Goal: Find specific page/section: Find specific page/section

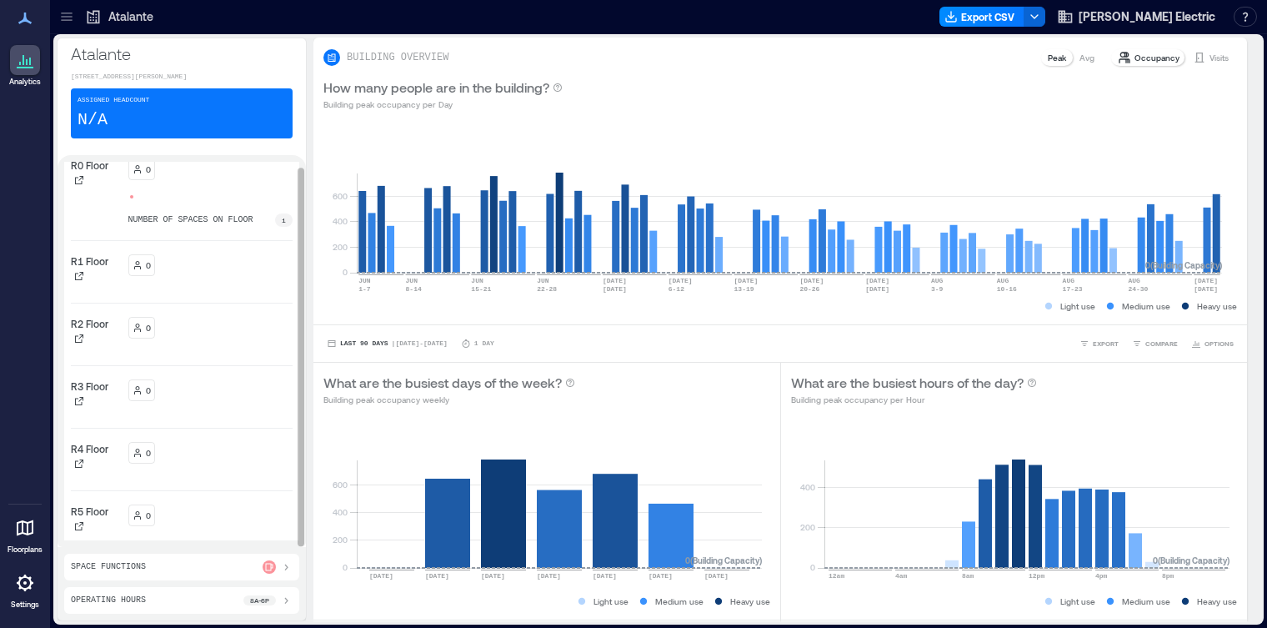
scroll to position [13, 0]
click at [66, 19] on icon at bounding box center [66, 16] width 17 height 17
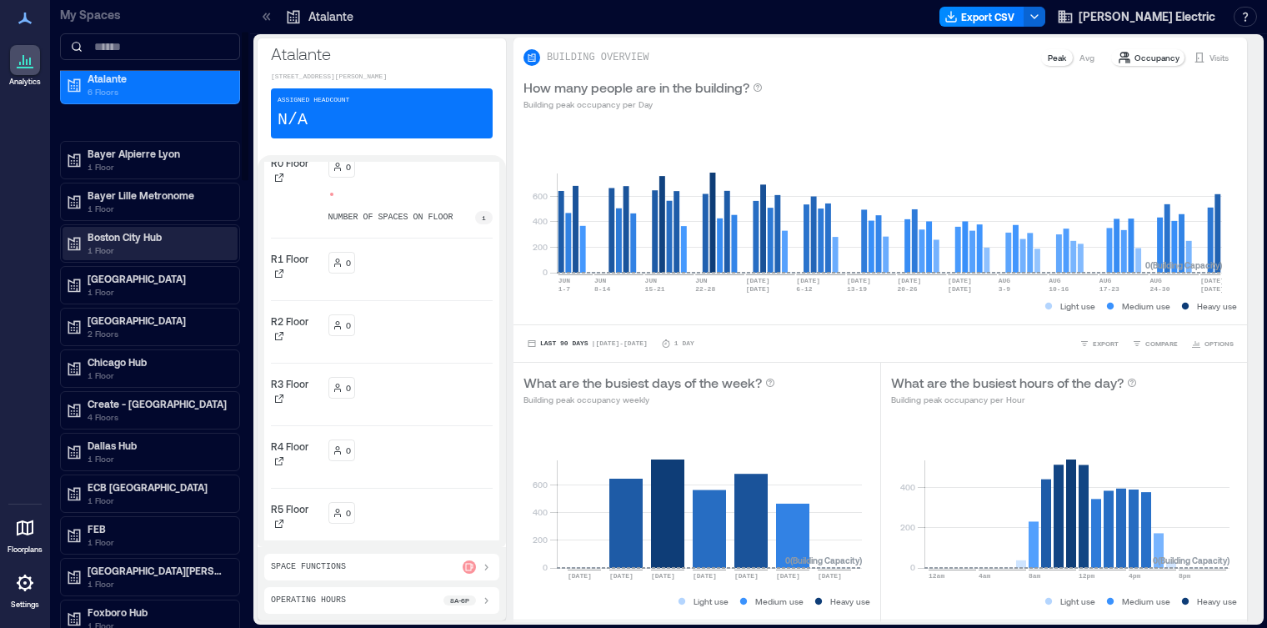
scroll to position [129, 0]
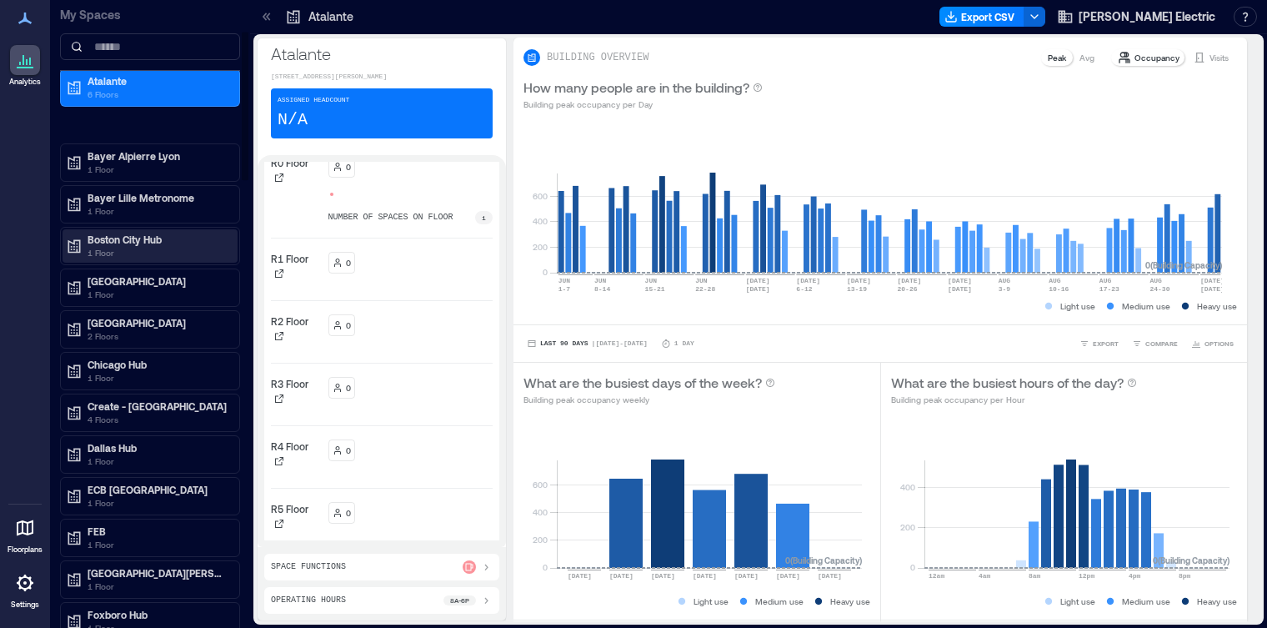
click at [127, 233] on p "Boston City Hub" at bounding box center [158, 239] width 140 height 13
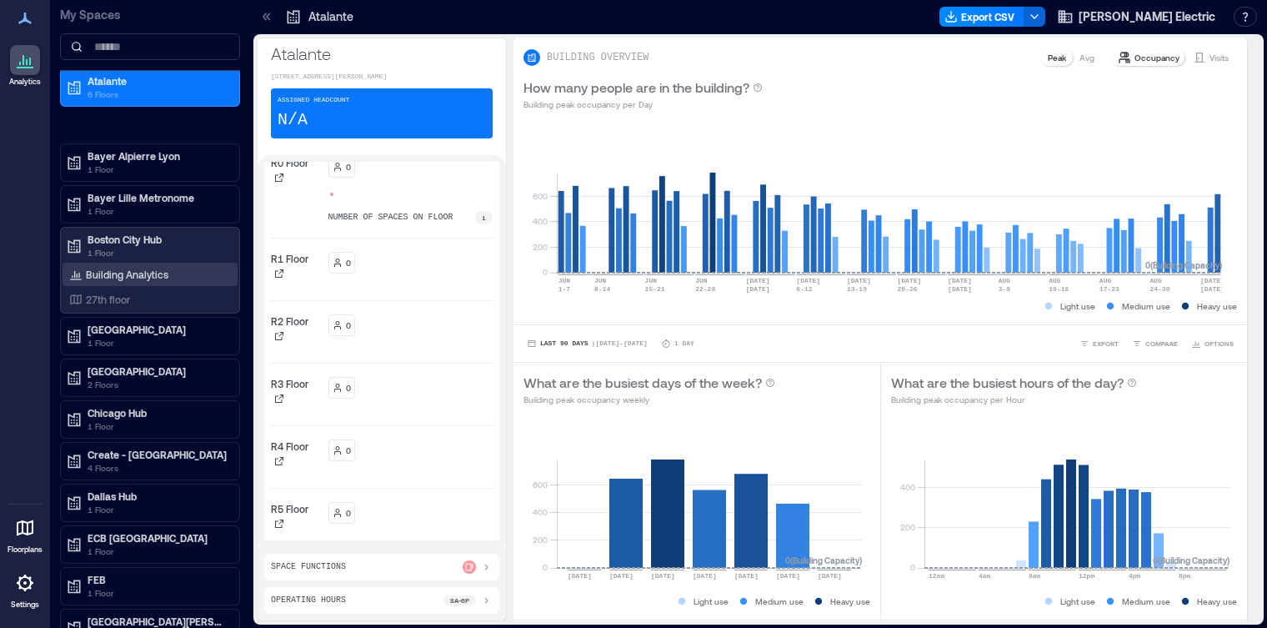
click at [113, 268] on p "Building Analytics" at bounding box center [127, 274] width 83 height 13
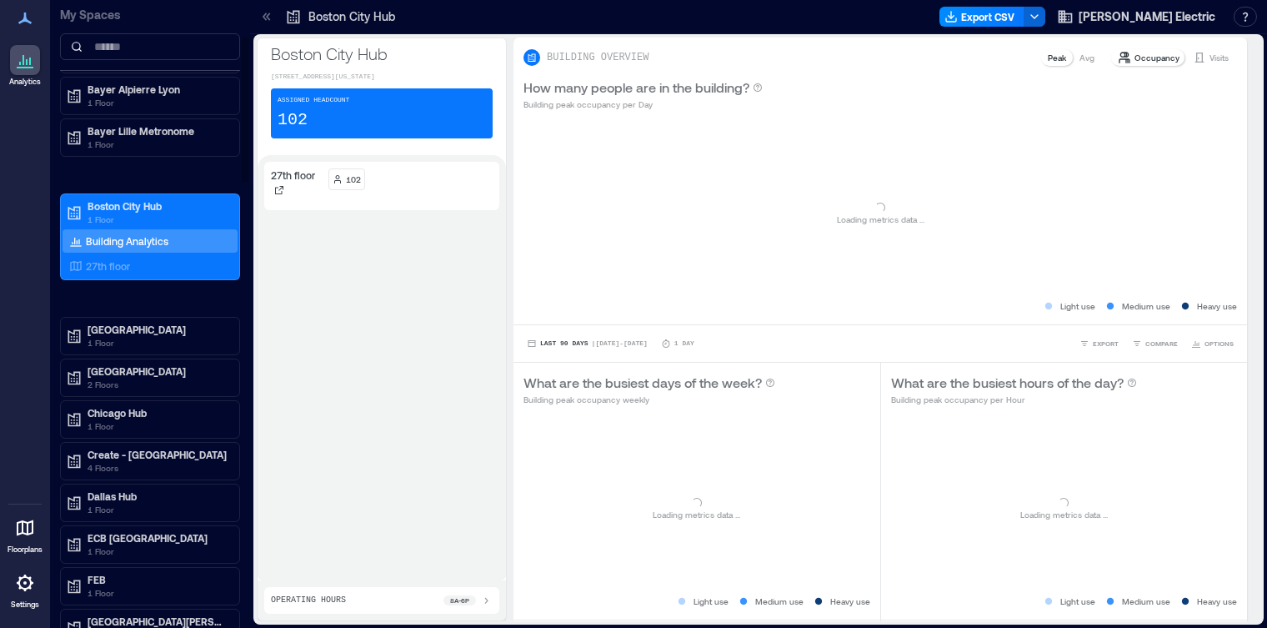
scroll to position [153, 0]
